Goal: Task Accomplishment & Management: Complete application form

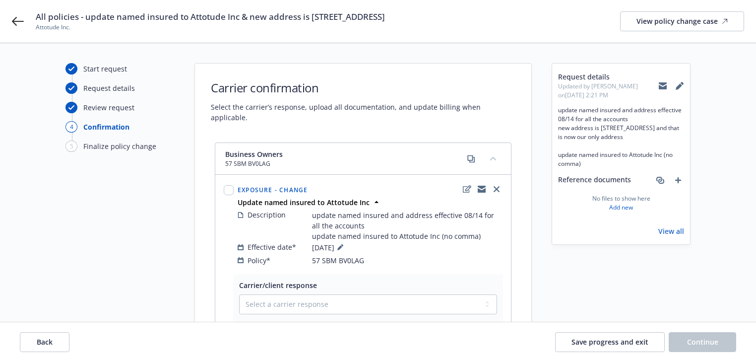
drag, startPoint x: 661, startPoint y: 82, endPoint x: 653, endPoint y: 81, distance: 7.5
click at [661, 82] on icon at bounding box center [663, 83] width 8 height 3
click at [15, 21] on icon at bounding box center [18, 21] width 12 height 9
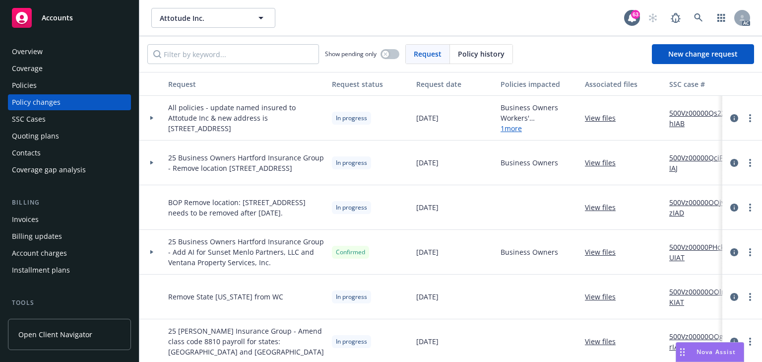
click at [33, 77] on div "Policies" at bounding box center [24, 85] width 25 height 16
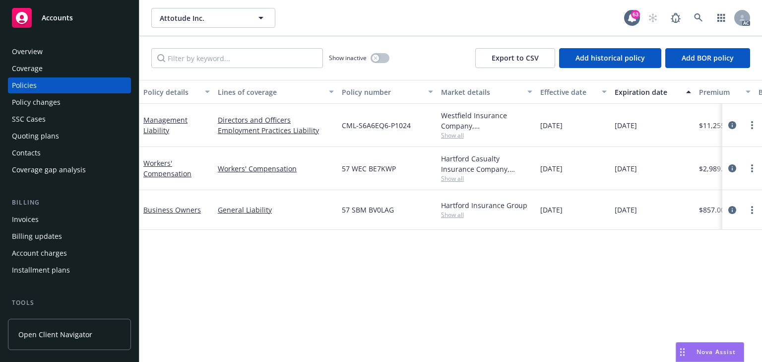
click at [450, 136] on span "Show all" at bounding box center [486, 135] width 91 height 8
click at [195, 251] on div "Policy details Lines of coverage Policy number Market details Effective date Ex…" at bounding box center [450, 221] width 623 height 282
drag, startPoint x: 420, startPoint y: 127, endPoint x: 341, endPoint y: 124, distance: 79.0
click at [341, 124] on div "CML-S6A6EQ6-P1024" at bounding box center [387, 125] width 99 height 43
copy span "CML-S6A6EQ6-P1024"
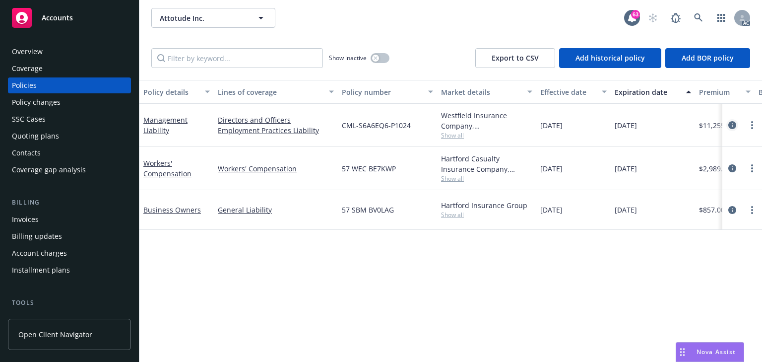
click at [734, 122] on icon "circleInformation" at bounding box center [733, 125] width 8 height 8
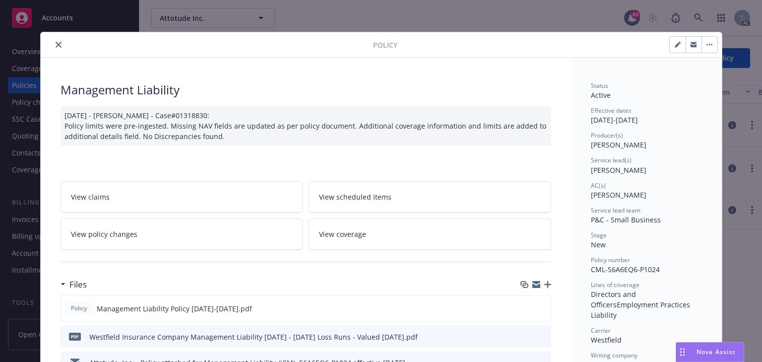
scroll to position [30, 0]
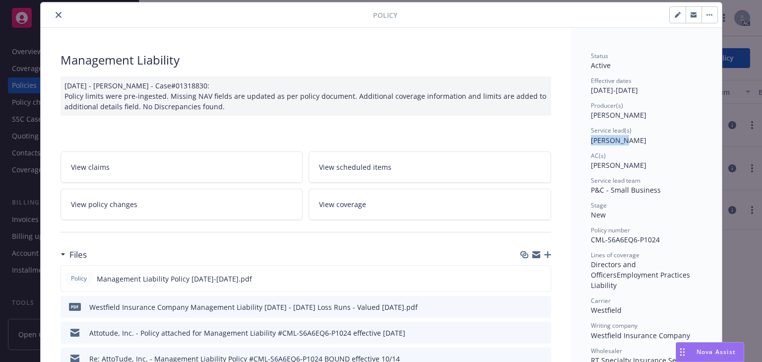
drag, startPoint x: 578, startPoint y: 140, endPoint x: 616, endPoint y: 137, distance: 37.8
copy span "[PERSON_NAME]"
click at [56, 18] on button "close" at bounding box center [59, 15] width 12 height 12
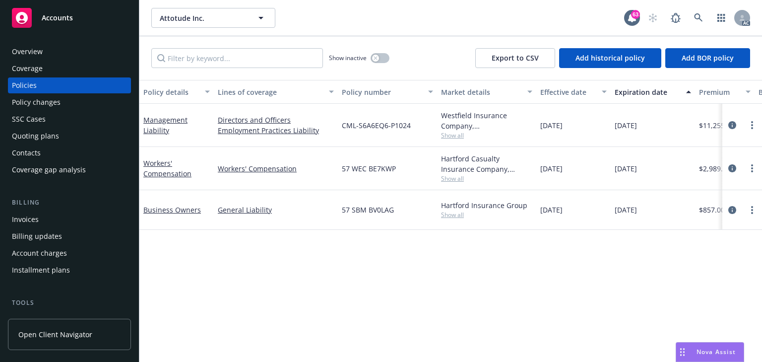
click at [457, 180] on span "Show all" at bounding box center [486, 178] width 91 height 8
click at [272, 231] on div "Policy details Lines of coverage Policy number Market details Effective date Ex…" at bounding box center [450, 221] width 623 height 282
click at [447, 213] on span "Show all" at bounding box center [486, 214] width 91 height 8
click at [263, 220] on div "General Liability" at bounding box center [276, 210] width 124 height 40
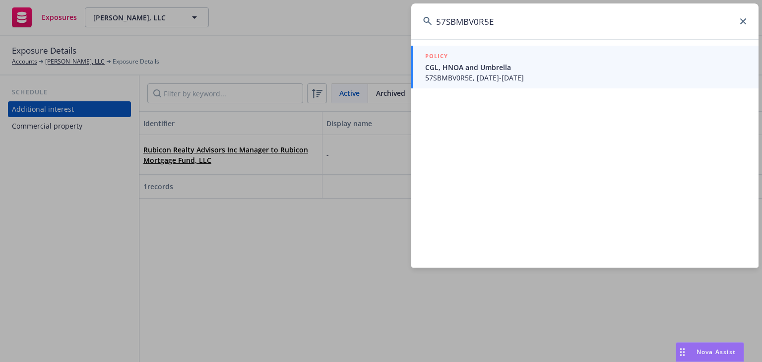
type input "57SBMBV0R5E"
click at [486, 68] on span "CGL, HNOA and Umbrella" at bounding box center [586, 67] width 322 height 10
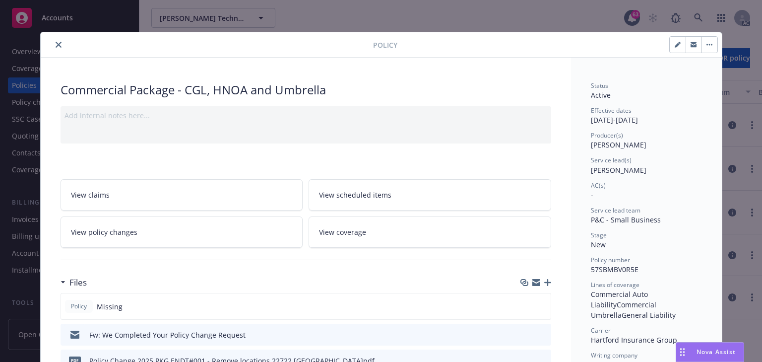
click at [208, 237] on link "View policy changes" at bounding box center [182, 231] width 243 height 31
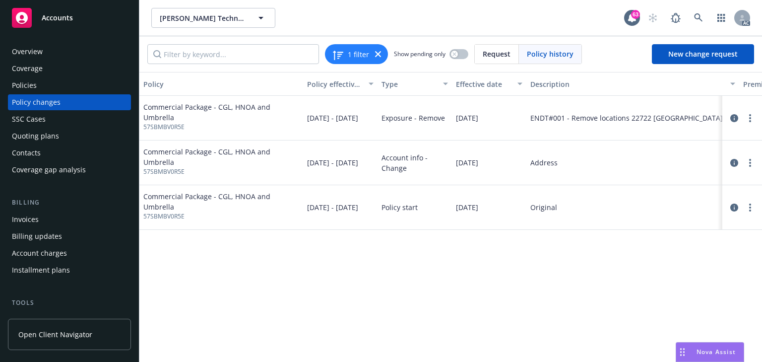
click at [428, 260] on div "Policy Policy effective dates Type Effective date Description Premium change An…" at bounding box center [450, 217] width 623 height 290
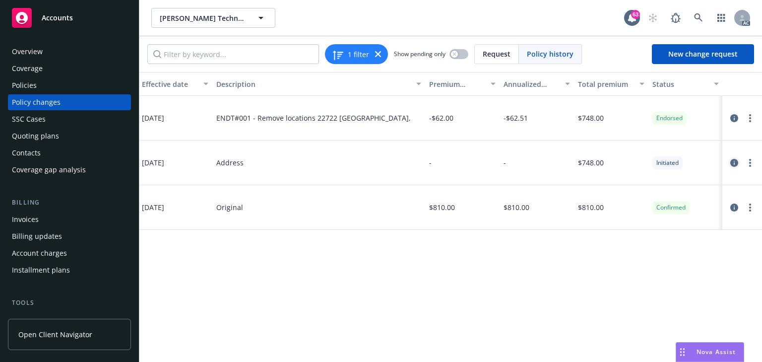
click at [733, 160] on icon "circleInformation" at bounding box center [735, 163] width 8 height 8
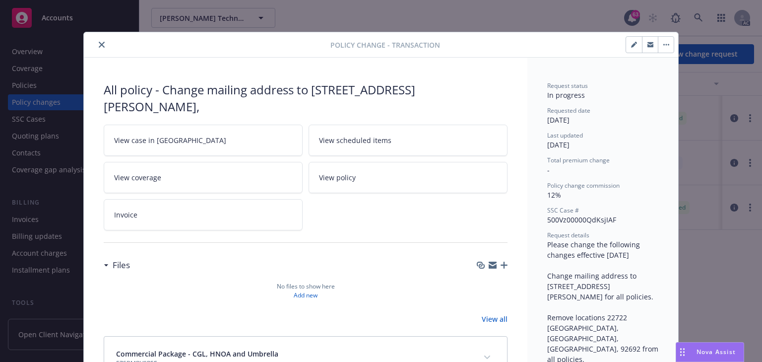
scroll to position [30, 0]
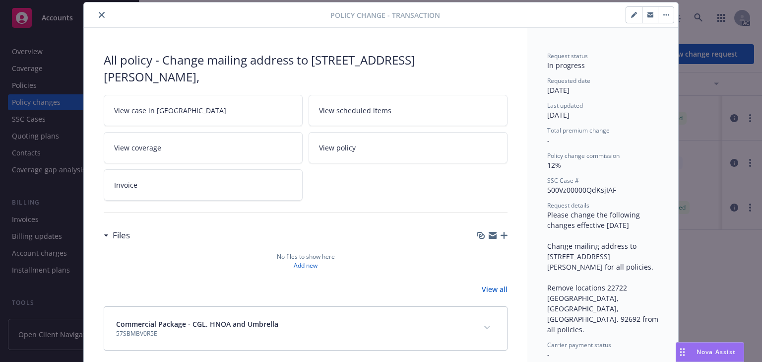
click at [189, 111] on link "View case in SSC" at bounding box center [203, 110] width 199 height 31
click at [98, 18] on button "close" at bounding box center [102, 15] width 12 height 12
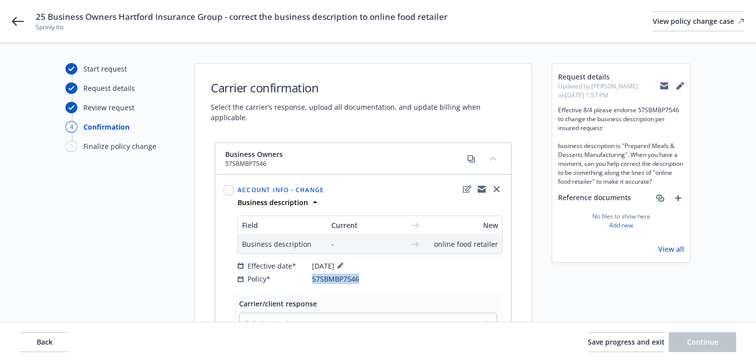
drag, startPoint x: 367, startPoint y: 274, endPoint x: 313, endPoint y: 270, distance: 54.2
click at [313, 270] on div "Account info - Change Business description Field Current New Business descripti…" at bounding box center [363, 233] width 295 height 117
copy span "57SBMBP7546"
click at [52, 342] on span "Back" at bounding box center [45, 341] width 16 height 9
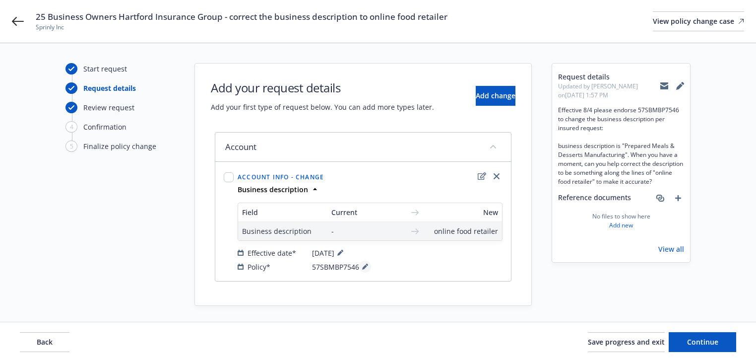
click at [362, 266] on icon at bounding box center [365, 267] width 6 height 6
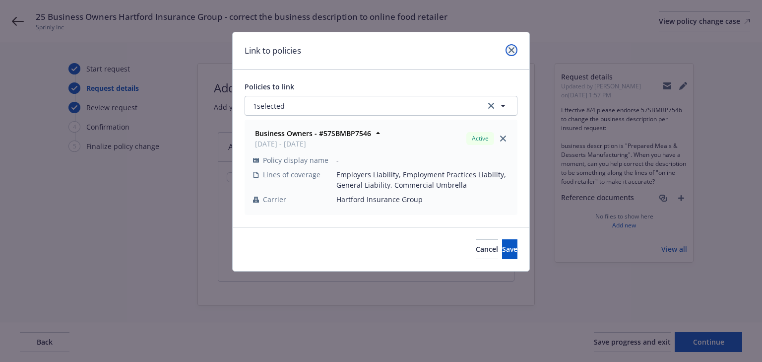
click at [508, 51] on link "close" at bounding box center [512, 50] width 12 height 12
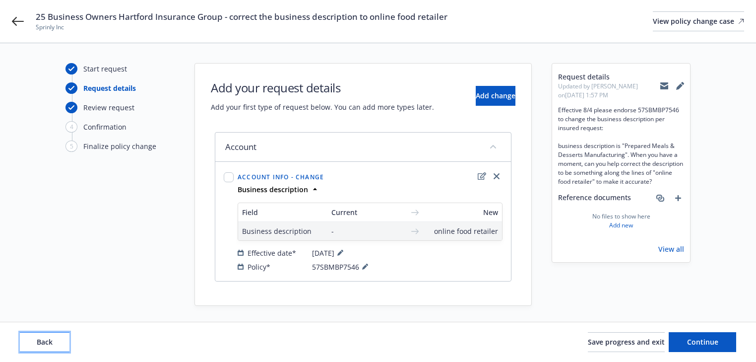
click at [63, 335] on button "Back" at bounding box center [45, 342] width 50 height 20
click at [63, 335] on div "Back Save progress and exit Continue" at bounding box center [378, 342] width 717 height 20
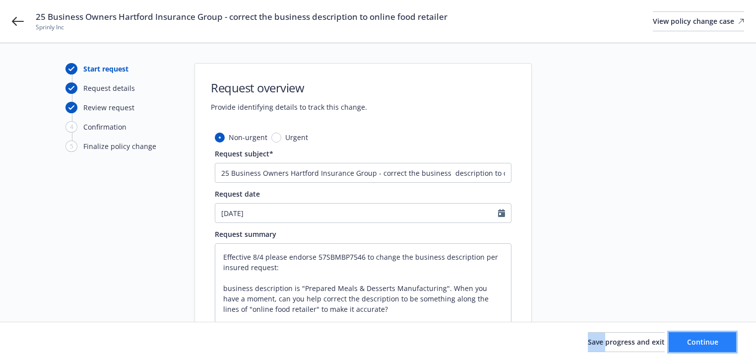
click at [706, 339] on span "Continue" at bounding box center [702, 341] width 31 height 9
type textarea "x"
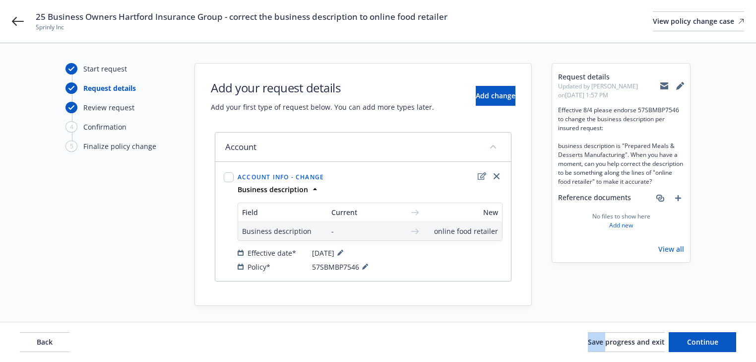
click at [662, 83] on icon at bounding box center [665, 83] width 8 height 3
